Goal: Task Accomplishment & Management: Manage account settings

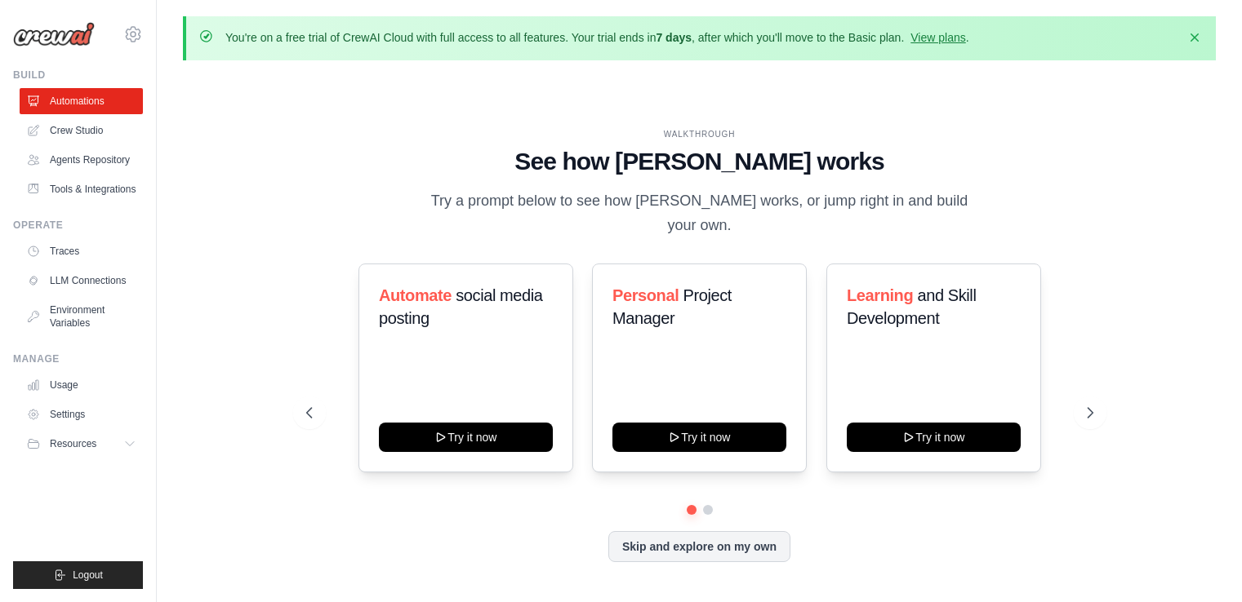
click at [266, 315] on div "WALKTHROUGH See how [PERSON_NAME] works Try a prompt below to see how [PERSON_N…" at bounding box center [699, 358] width 1033 height 570
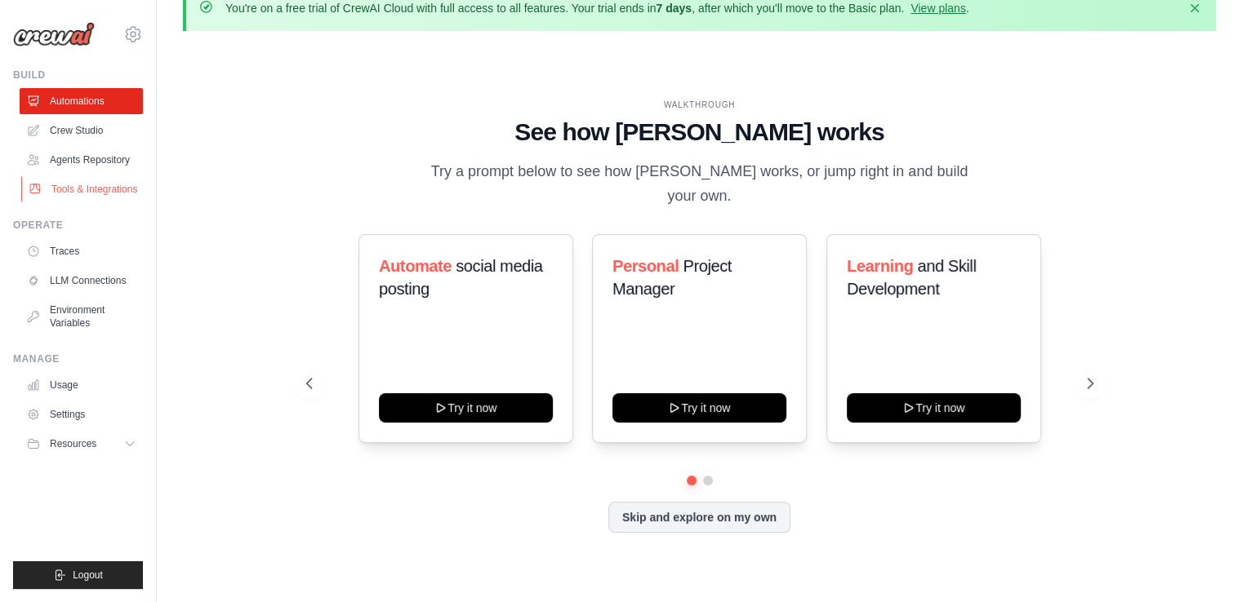
click at [83, 190] on link "Tools & Integrations" at bounding box center [82, 189] width 123 height 26
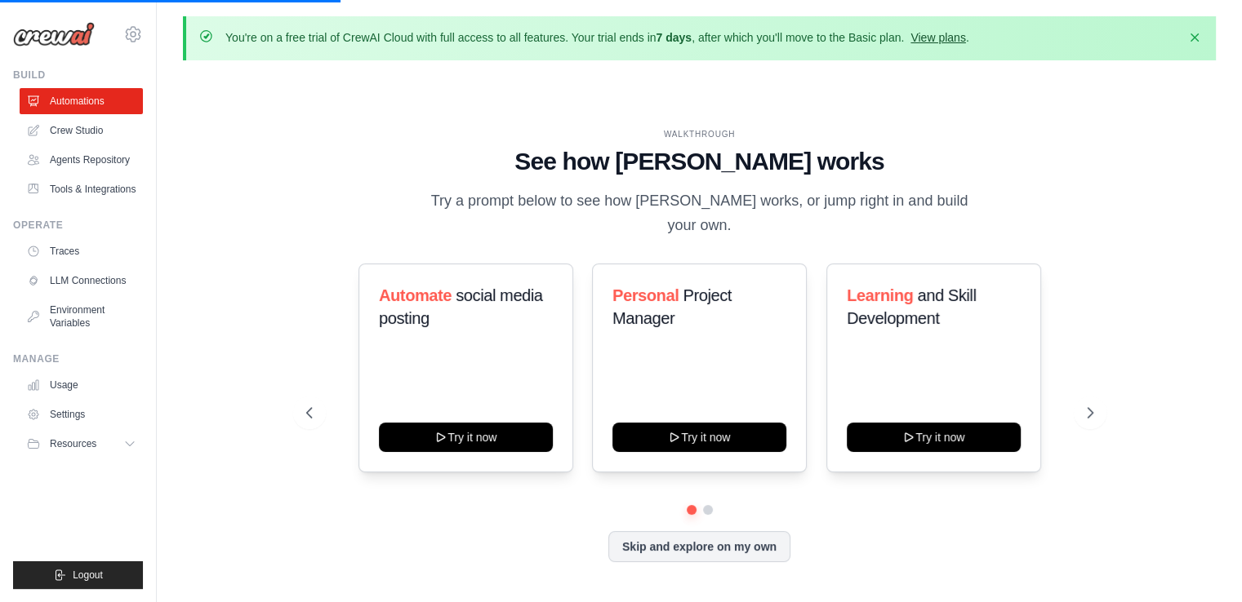
click at [965, 33] on link "View plans" at bounding box center [937, 37] width 55 height 13
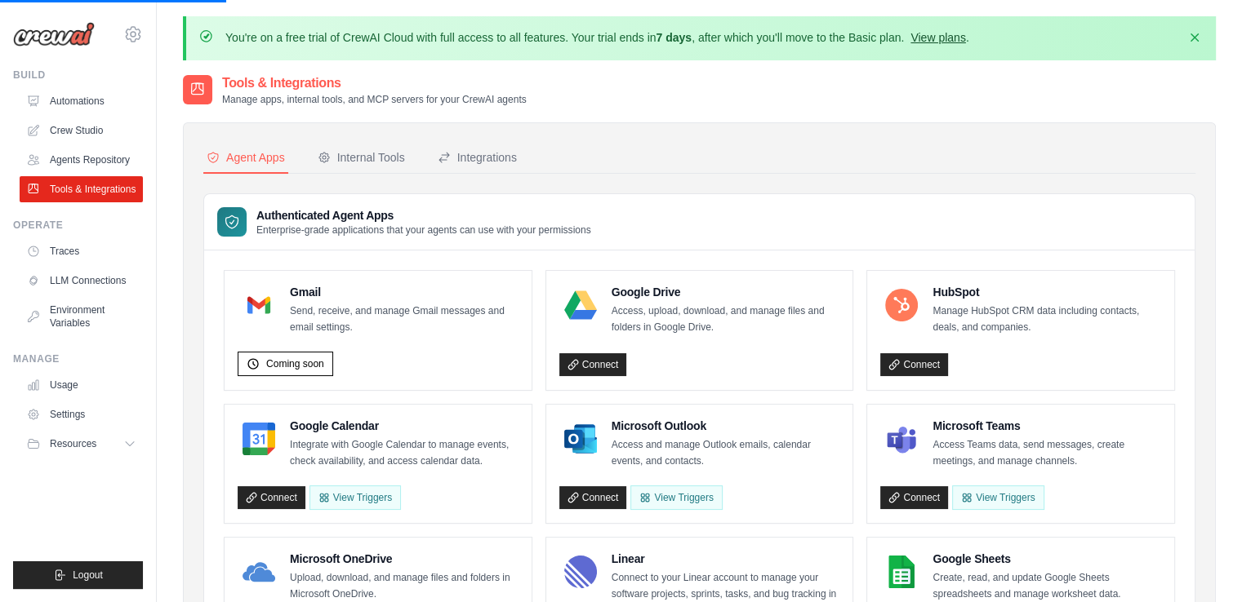
click at [965, 40] on link "View plans" at bounding box center [937, 37] width 55 height 13
